Goal: Information Seeking & Learning: Learn about a topic

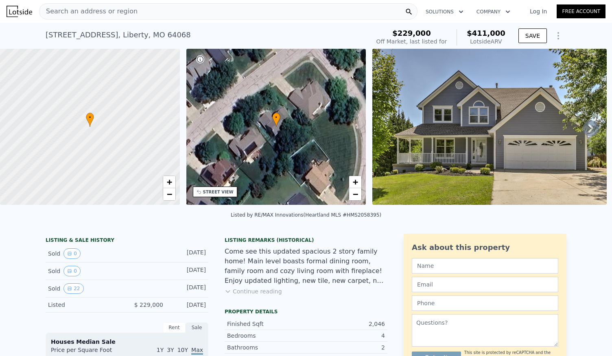
click at [118, 9] on span "Search an address or region" at bounding box center [88, 12] width 98 height 10
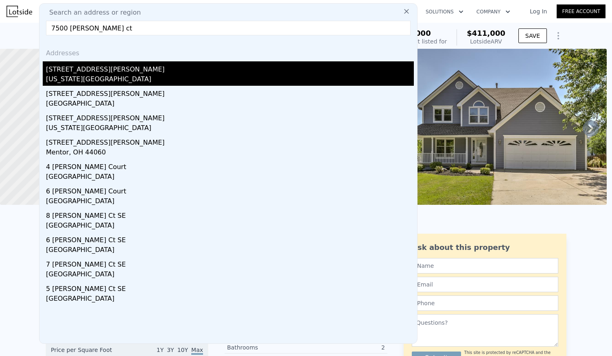
type input "7500 [PERSON_NAME] ct"
click at [91, 79] on div "[US_STATE][GEOGRAPHIC_DATA]" at bounding box center [230, 79] width 368 height 11
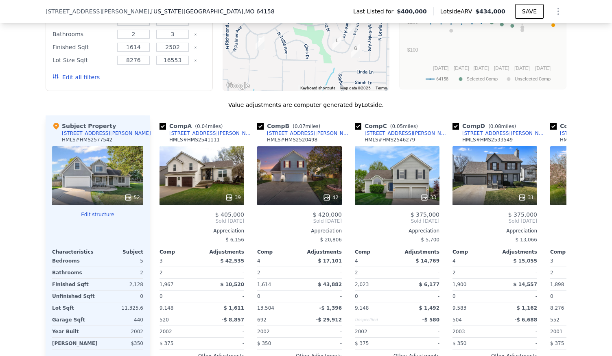
scroll to position [719, 0]
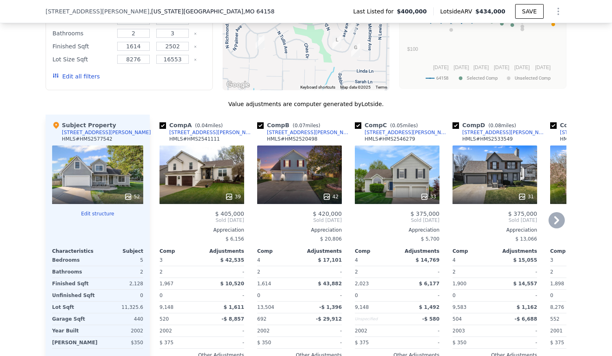
click at [197, 172] on div "39" at bounding box center [201, 175] width 85 height 59
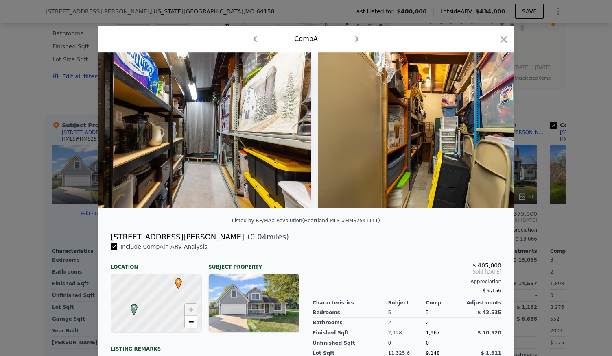
scroll to position [0, 8975]
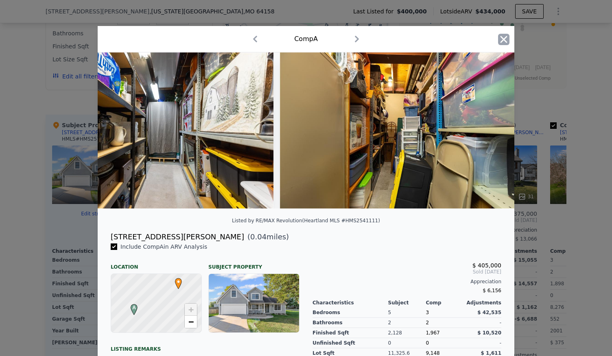
click at [500, 37] on icon "button" at bounding box center [503, 39] width 7 height 7
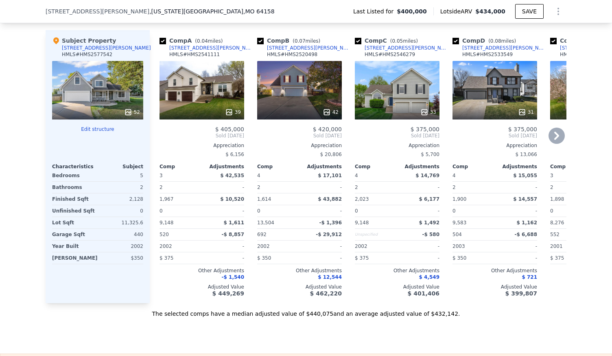
scroll to position [763, 0]
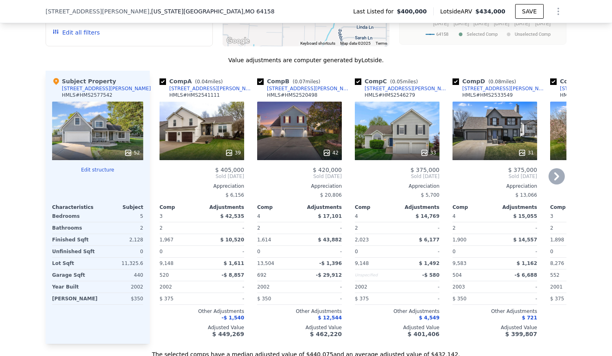
drag, startPoint x: 398, startPoint y: 129, endPoint x: 386, endPoint y: 122, distance: 14.0
drag, startPoint x: 386, startPoint y: 122, endPoint x: 380, endPoint y: 120, distance: 5.8
click at [380, 120] on div "33" at bounding box center [397, 131] width 85 height 59
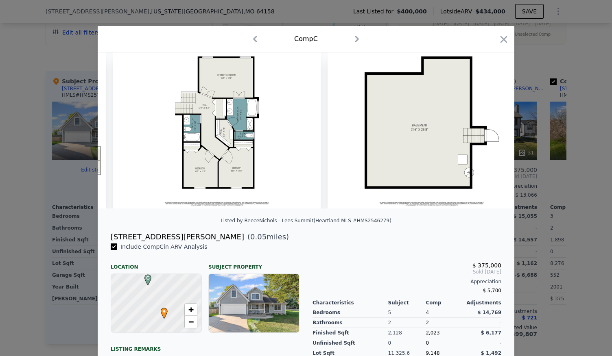
scroll to position [0, 7409]
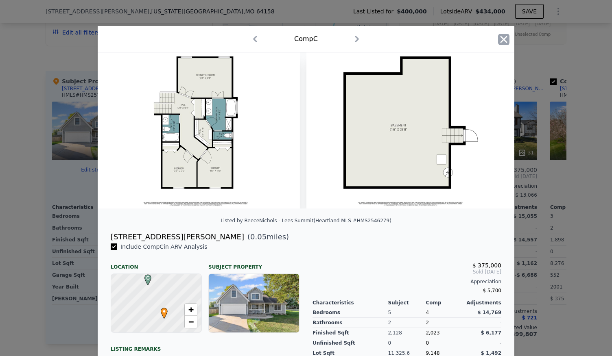
click at [500, 39] on icon "button" at bounding box center [503, 39] width 7 height 7
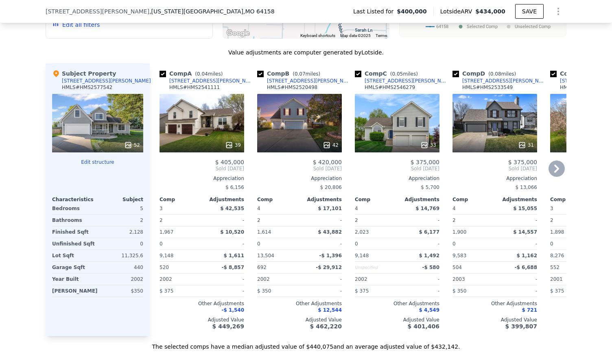
scroll to position [773, 0]
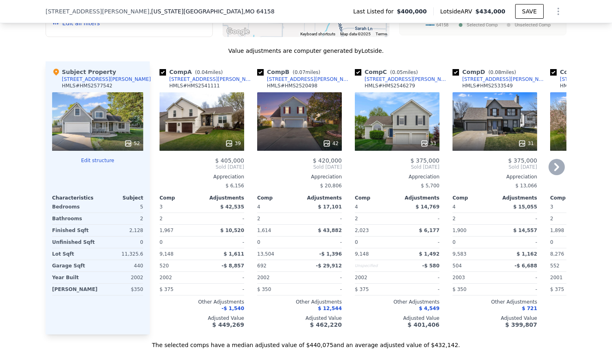
click at [514, 122] on div "31" at bounding box center [494, 121] width 85 height 59
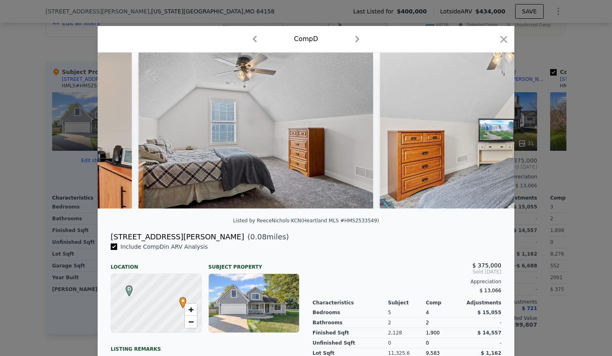
scroll to position [0, 6942]
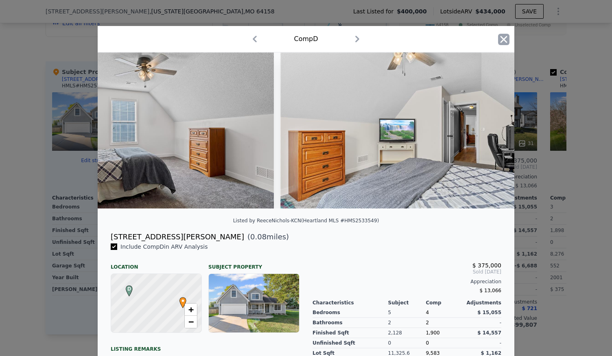
click at [500, 41] on icon "button" at bounding box center [503, 39] width 11 height 11
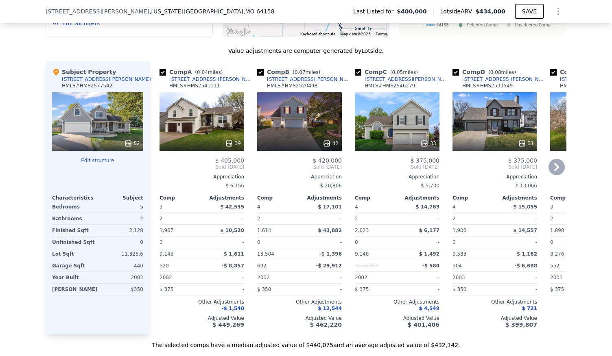
click at [554, 171] on icon at bounding box center [556, 167] width 5 height 8
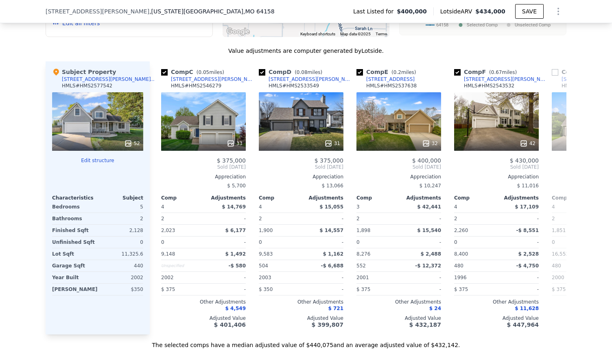
scroll to position [0, 195]
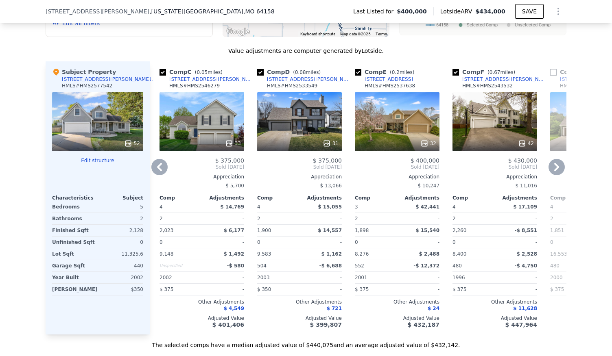
click at [403, 127] on div "32" at bounding box center [397, 121] width 85 height 59
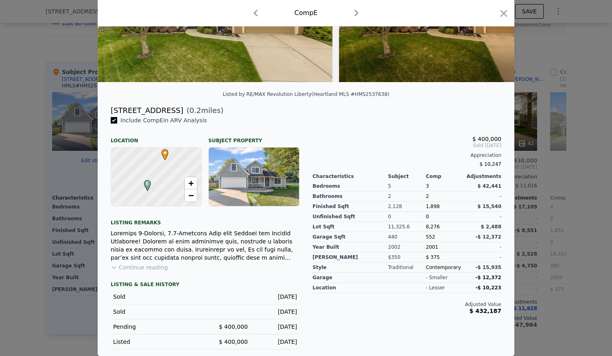
scroll to position [132, 0]
click at [133, 269] on button "Continue reading" at bounding box center [139, 268] width 57 height 8
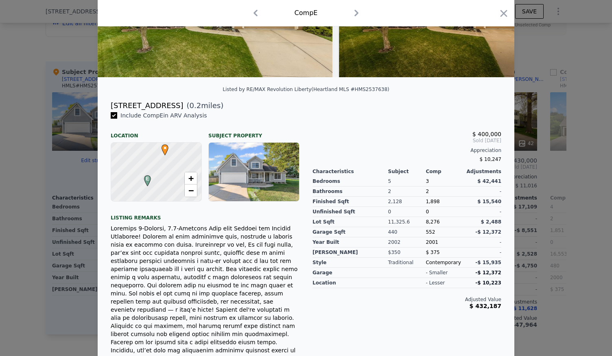
scroll to position [0, 0]
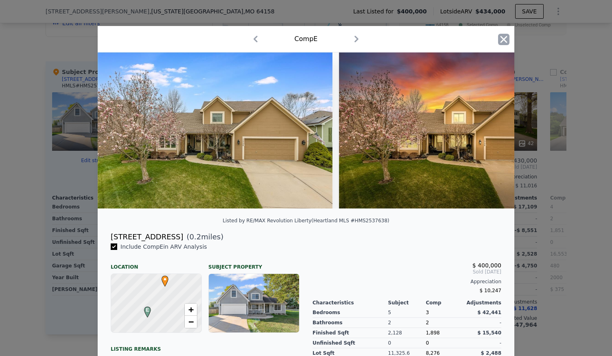
click at [500, 42] on icon "button" at bounding box center [503, 39] width 7 height 7
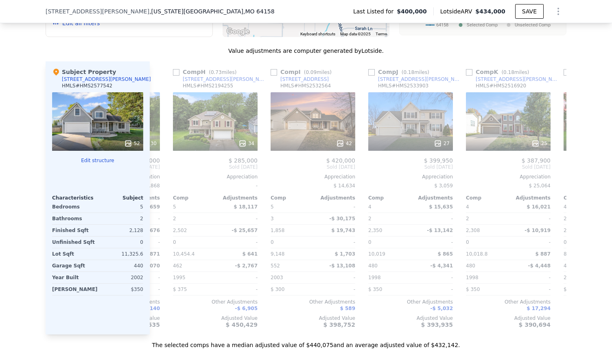
scroll to position [0, 690]
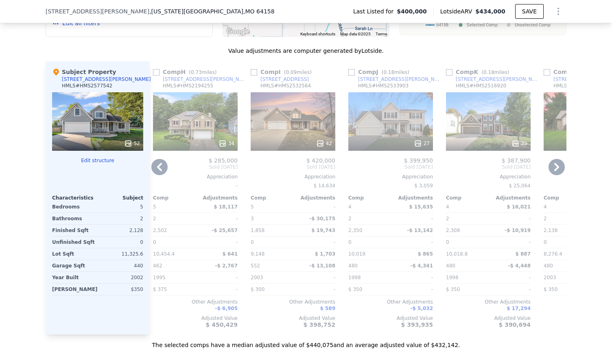
click at [390, 118] on div "27" at bounding box center [390, 121] width 85 height 59
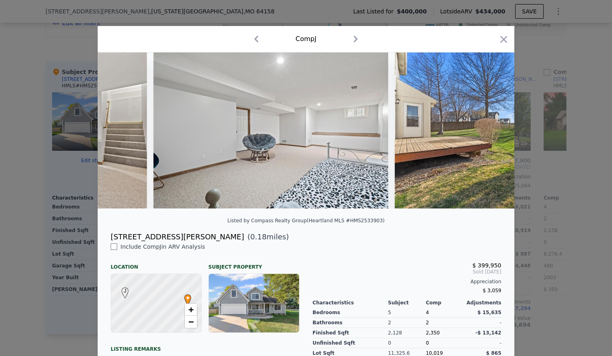
scroll to position [0, 5496]
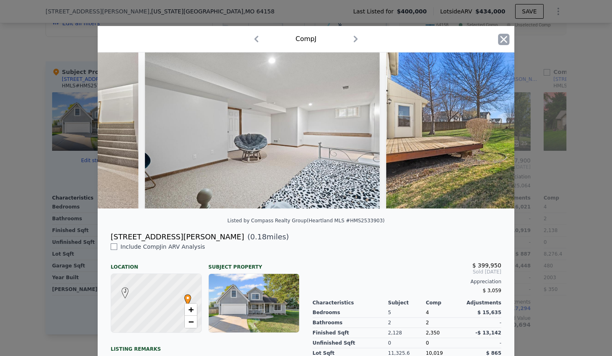
click at [501, 35] on icon "button" at bounding box center [503, 39] width 11 height 11
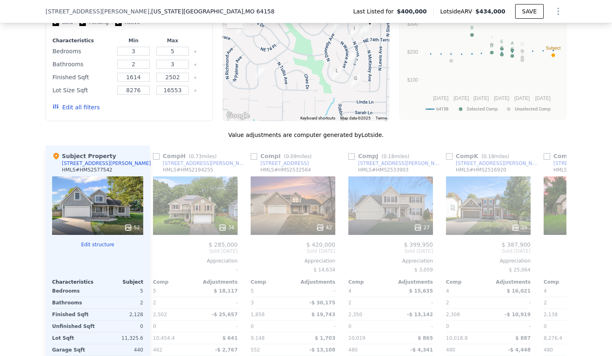
scroll to position [689, 0]
click at [557, 251] on icon at bounding box center [556, 251] width 16 height 16
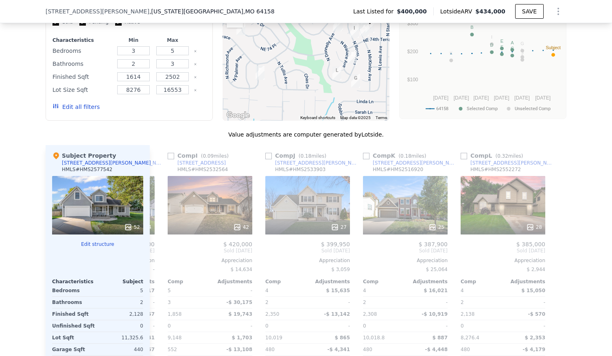
scroll to position [0, 774]
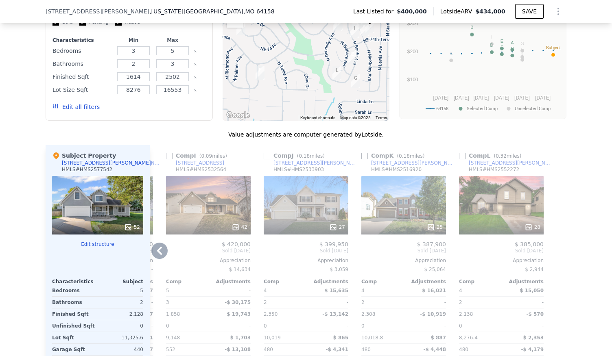
click at [373, 212] on div "25" at bounding box center [403, 205] width 85 height 59
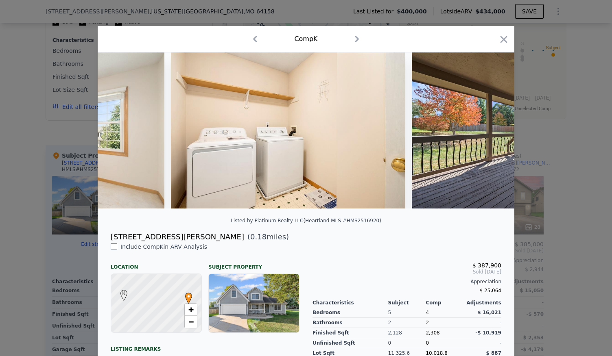
scroll to position [0, 4931]
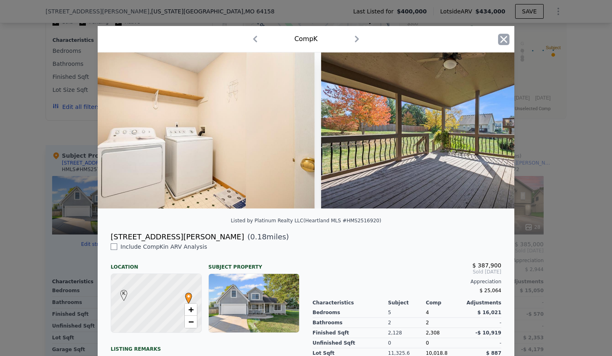
click at [500, 40] on icon "button" at bounding box center [503, 39] width 7 height 7
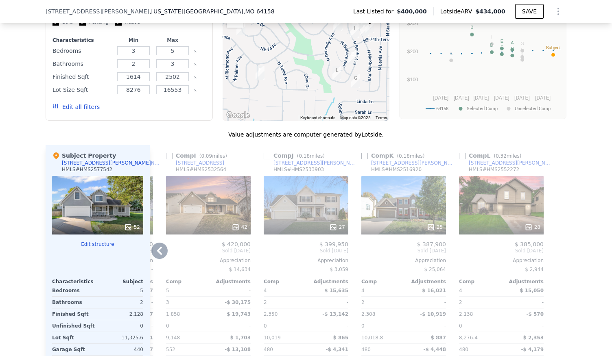
click at [154, 253] on icon at bounding box center [159, 251] width 16 height 16
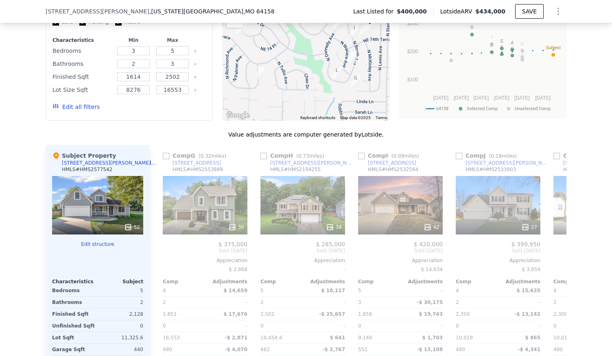
scroll to position [0, 579]
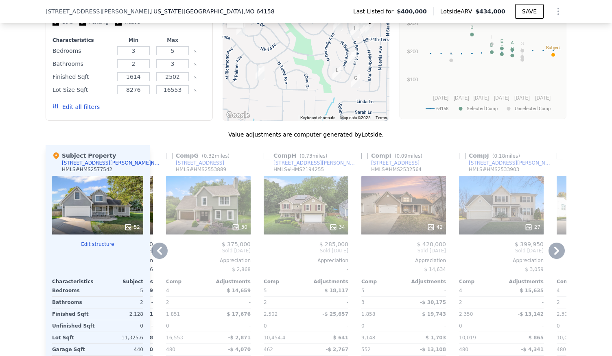
click at [152, 255] on icon at bounding box center [159, 251] width 16 height 16
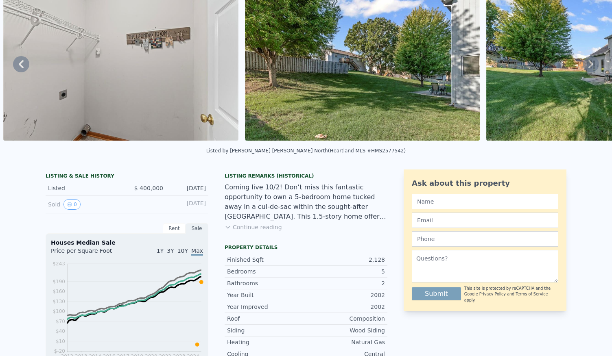
scroll to position [3, 0]
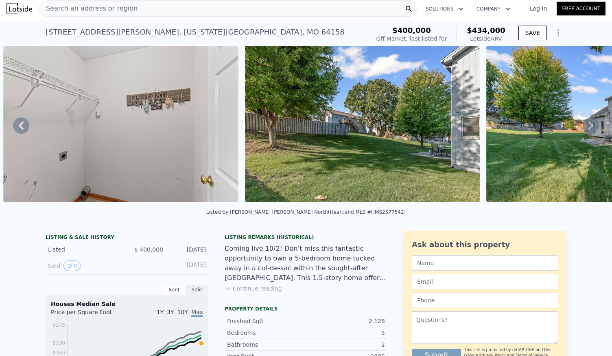
click at [181, 1] on div "Search an address or region" at bounding box center [228, 8] width 378 height 16
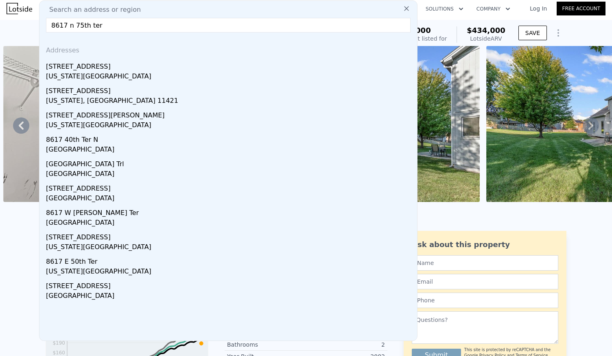
click at [70, 26] on input "8617 n 75th ter" at bounding box center [228, 25] width 364 height 15
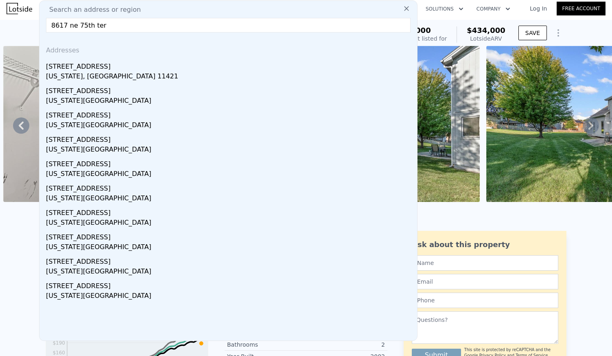
type input "8617 ne 75th ter"
click at [61, 26] on input "8617 ne 75th ter" at bounding box center [228, 25] width 364 height 15
click at [22, 10] on img at bounding box center [20, 8] width 26 height 11
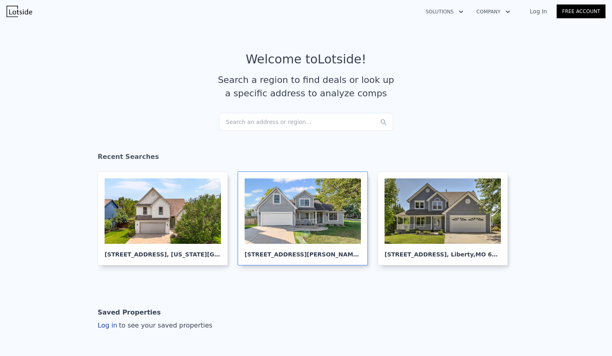
click at [284, 219] on div at bounding box center [302, 211] width 116 height 65
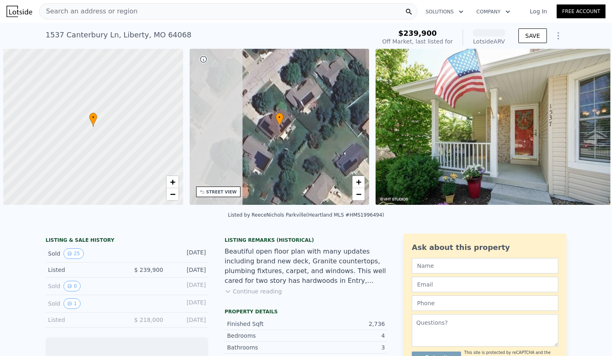
scroll to position [0, 3]
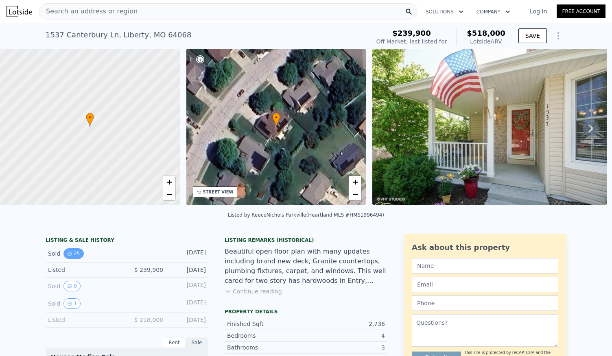
click at [73, 258] on button "25" at bounding box center [73, 253] width 20 height 11
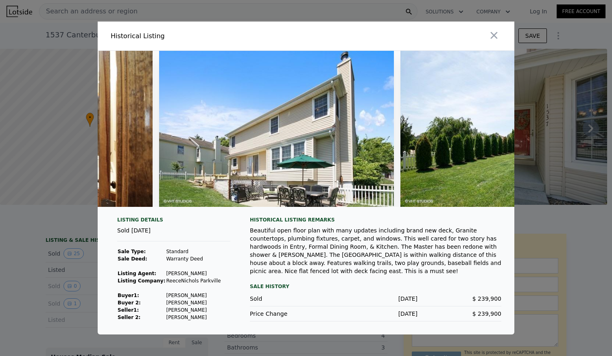
scroll to position [0, 5624]
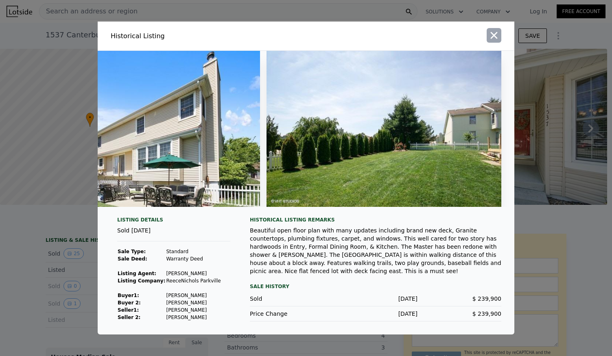
click at [492, 33] on icon "button" at bounding box center [493, 35] width 11 height 11
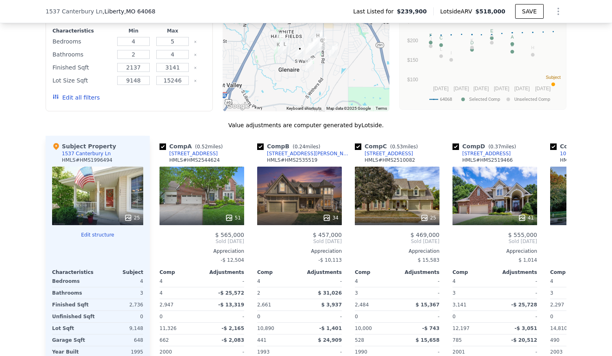
scroll to position [695, 0]
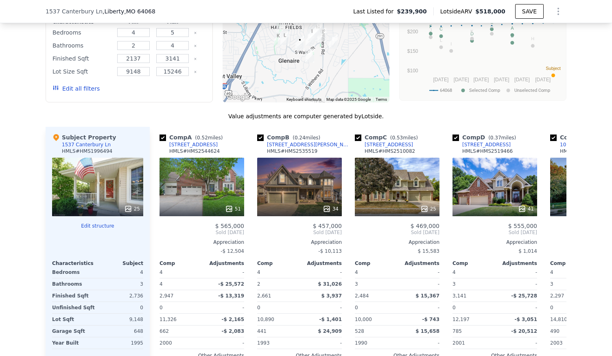
click at [378, 206] on div at bounding box center [397, 209] width 85 height 15
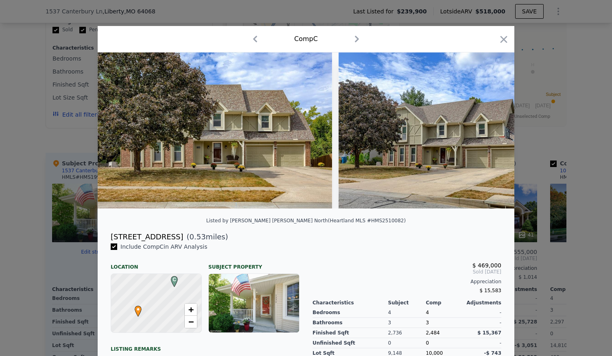
scroll to position [669, 0]
drag, startPoint x: 499, startPoint y: 38, endPoint x: 503, endPoint y: 41, distance: 5.5
click at [503, 41] on icon "button" at bounding box center [503, 39] width 11 height 11
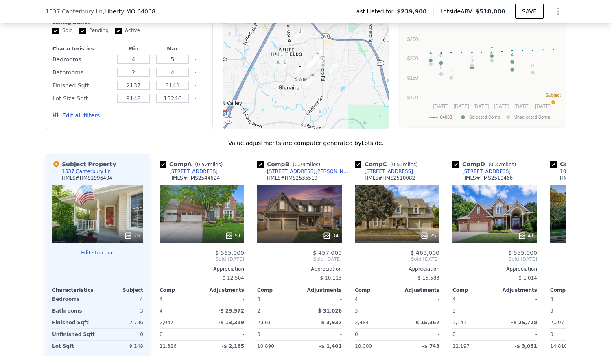
click at [103, 129] on div "Modify Comp Filters Listing Status Sold Pending Active Characteristics Min Max …" at bounding box center [129, 64] width 167 height 130
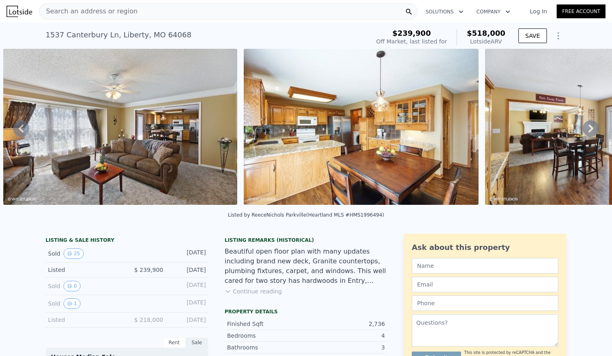
click at [105, 9] on span "Search an address or region" at bounding box center [88, 12] width 98 height 10
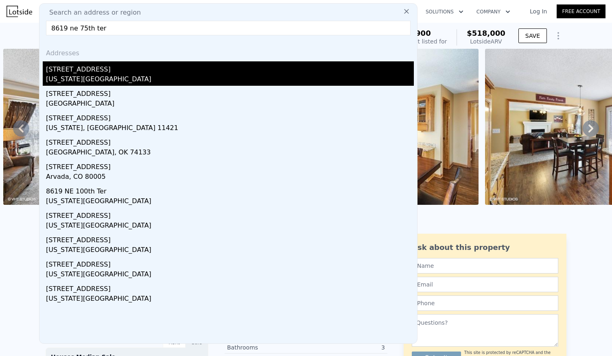
type input "8619 ne 75th ter"
click at [190, 82] on div "[US_STATE][GEOGRAPHIC_DATA]" at bounding box center [230, 79] width 368 height 11
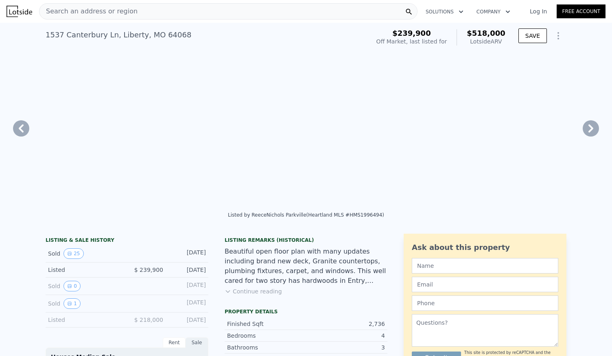
type input "4"
type input "5"
type input "4"
type input "2137"
type input "3141"
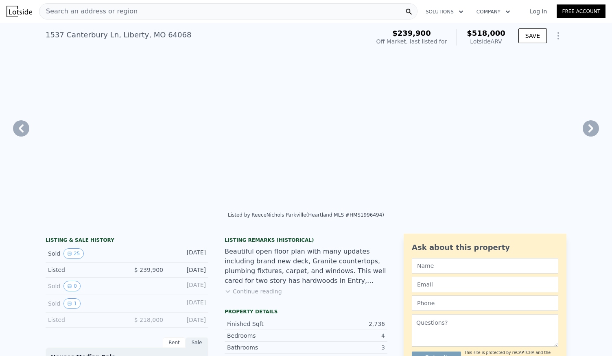
type input "9148"
type input "15246"
type input "$ 518,000"
type input "$ 234,882"
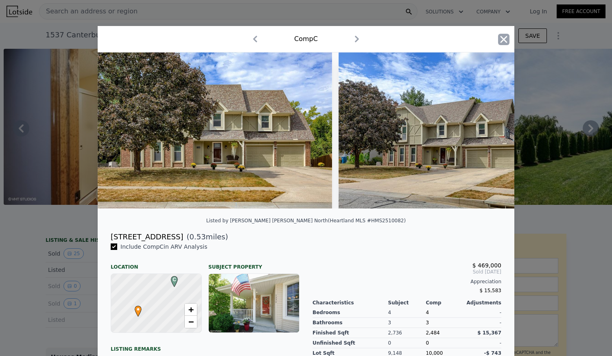
click at [500, 42] on icon "button" at bounding box center [503, 39] width 11 height 11
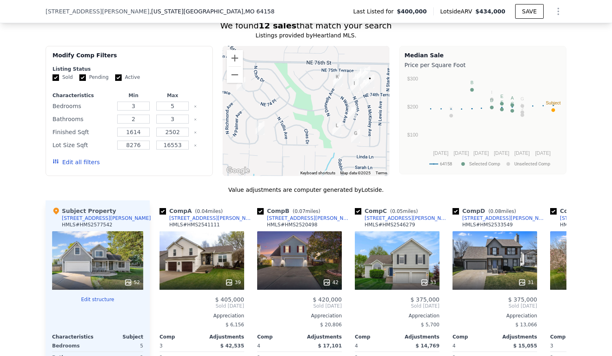
scroll to position [630, 0]
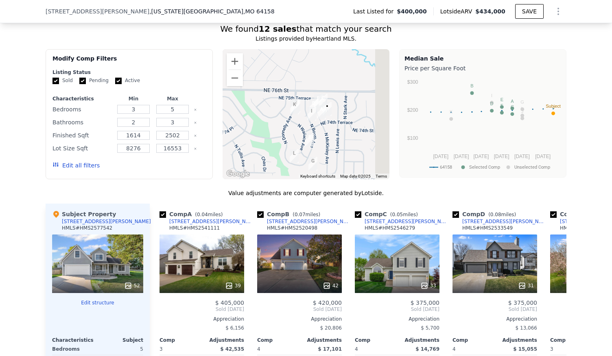
drag, startPoint x: 346, startPoint y: 113, endPoint x: 292, endPoint y: 146, distance: 63.5
click at [294, 148] on div at bounding box center [305, 114] width 167 height 130
click at [231, 68] on button "Zoom in" at bounding box center [235, 61] width 16 height 16
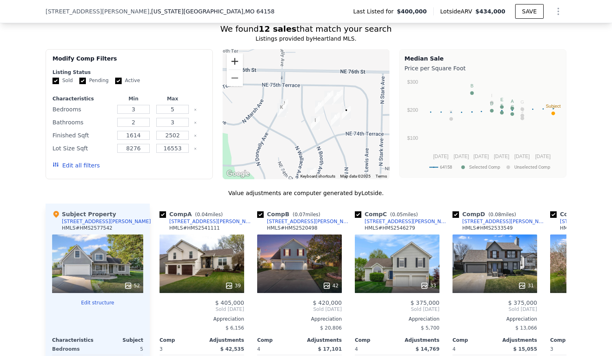
click at [231, 68] on button "Zoom in" at bounding box center [235, 61] width 16 height 16
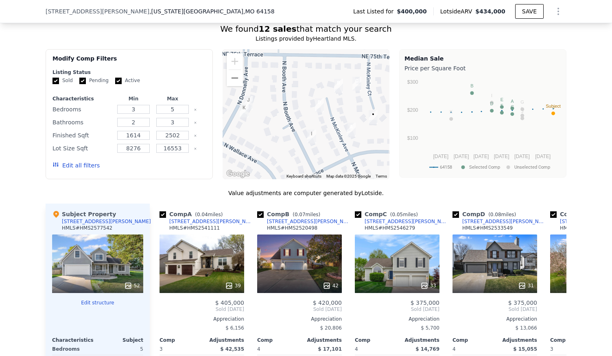
drag, startPoint x: 295, startPoint y: 119, endPoint x: 274, endPoint y: 119, distance: 21.6
click at [274, 119] on div at bounding box center [305, 114] width 167 height 130
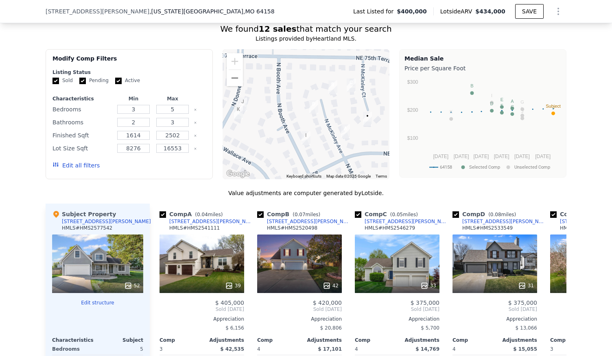
click at [330, 90] on img "7519 N Mckinley Ave" at bounding box center [332, 87] width 15 height 20
click at [330, 89] on img "7519 N Mckinley Ave" at bounding box center [332, 87] width 15 height 20
click at [311, 110] on img "7512 N Mckinley Ave" at bounding box center [313, 107] width 15 height 20
drag, startPoint x: 332, startPoint y: 92, endPoint x: 331, endPoint y: 97, distance: 5.0
click at [331, 97] on img "7519 N Mckinley Ave" at bounding box center [332, 92] width 15 height 20
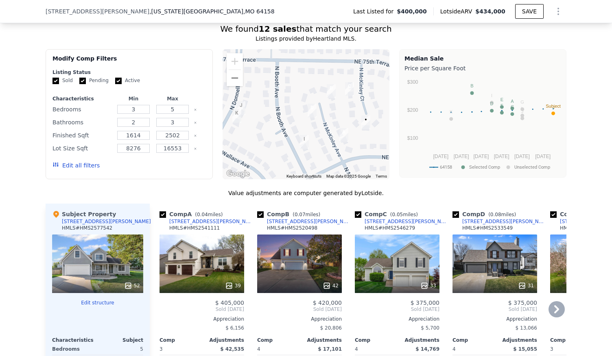
click at [292, 262] on div "42" at bounding box center [299, 264] width 85 height 59
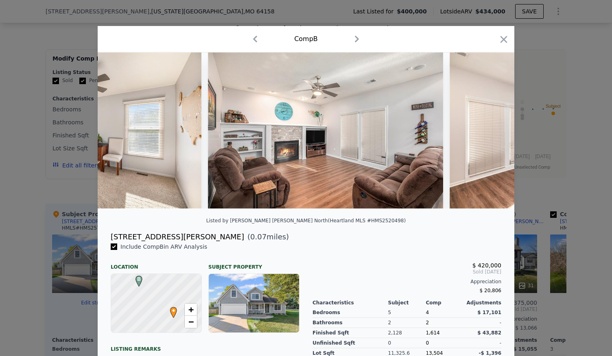
scroll to position [0, 4637]
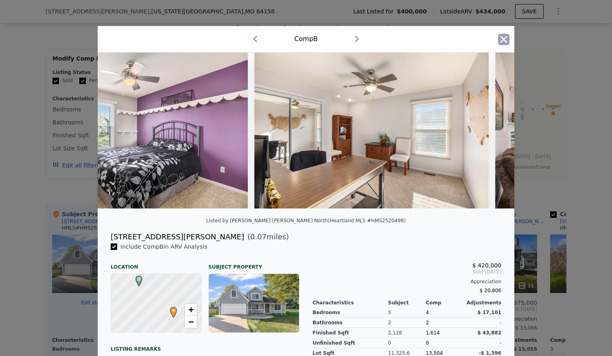
click at [498, 40] on icon "button" at bounding box center [503, 39] width 11 height 11
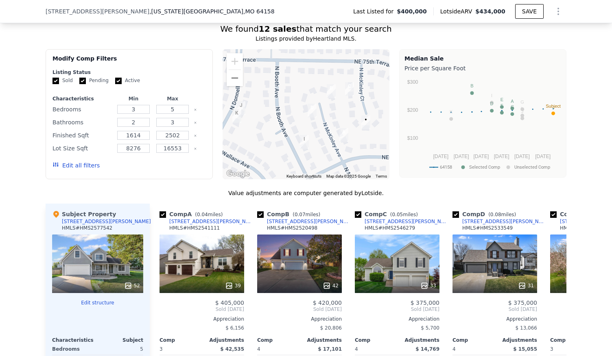
click at [311, 114] on img "7512 N Mckinley Ave" at bounding box center [311, 110] width 15 height 20
click at [564, 315] on div "We found 12 sales that match your search Listings provided by Heartland MLS . F…" at bounding box center [306, 252] width 612 height 478
click at [557, 313] on icon at bounding box center [556, 309] width 16 height 16
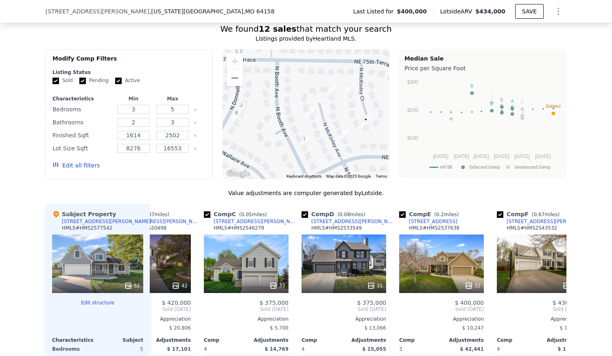
scroll to position [0, 195]
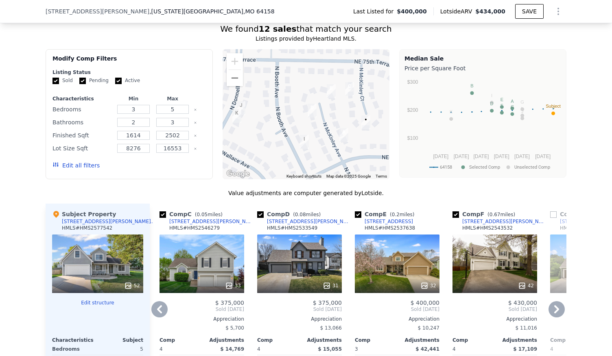
click at [557, 313] on icon at bounding box center [556, 309] width 16 height 16
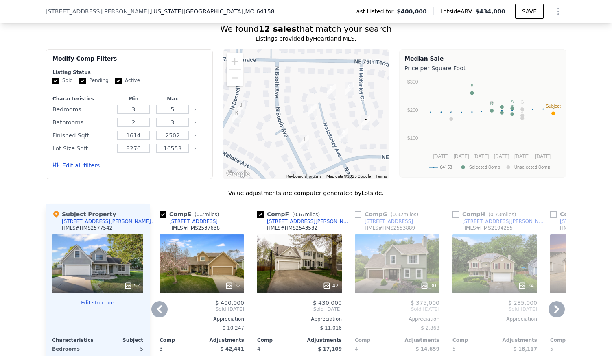
click at [557, 313] on icon at bounding box center [556, 309] width 16 height 16
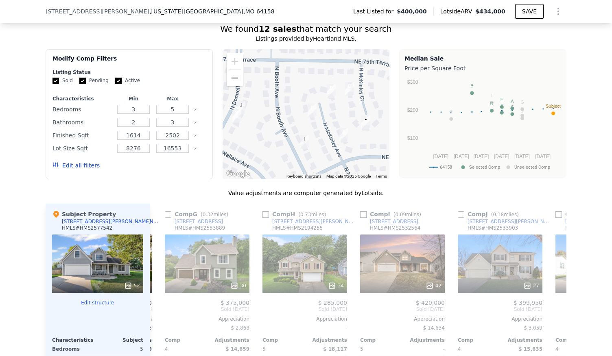
scroll to position [0, 586]
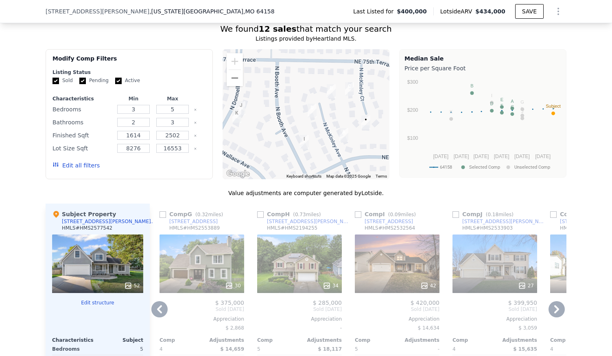
click at [155, 307] on icon at bounding box center [159, 309] width 16 height 16
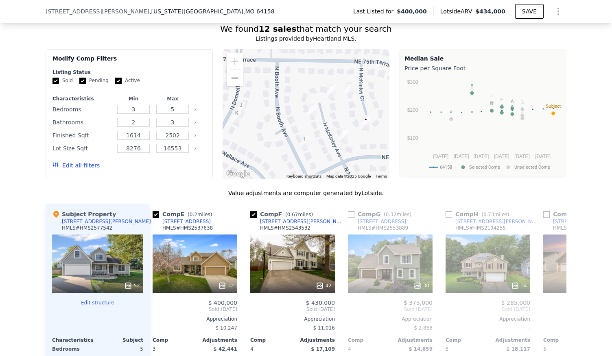
scroll to position [0, 390]
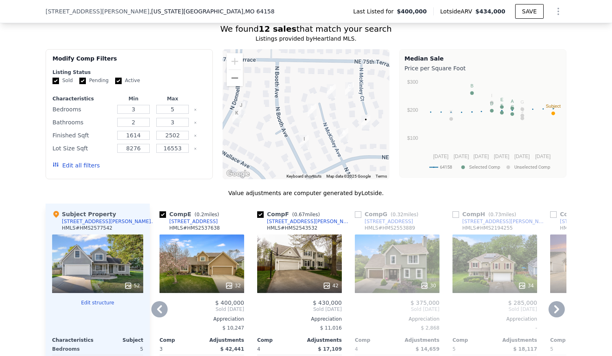
click at [305, 263] on div "42" at bounding box center [299, 264] width 85 height 59
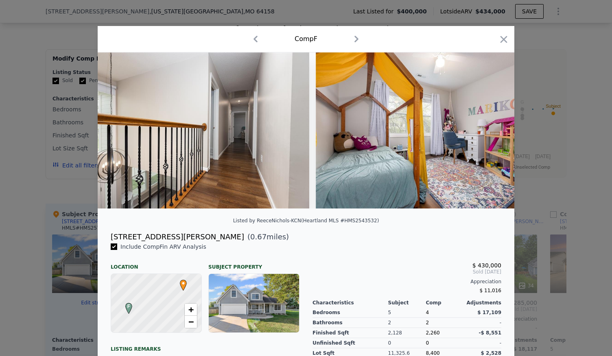
scroll to position [0, 4840]
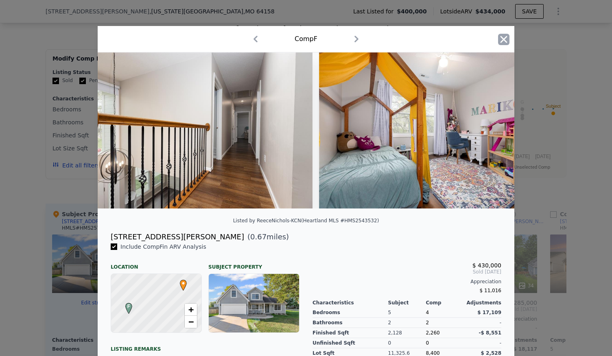
click at [503, 36] on icon "button" at bounding box center [503, 39] width 11 height 11
